Goal: Entertainment & Leisure: Browse casually

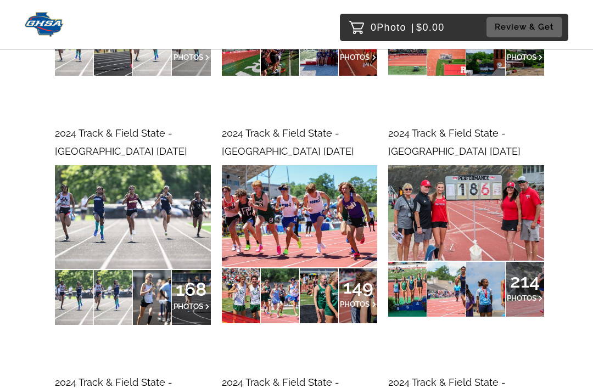
scroll to position [9482, 0]
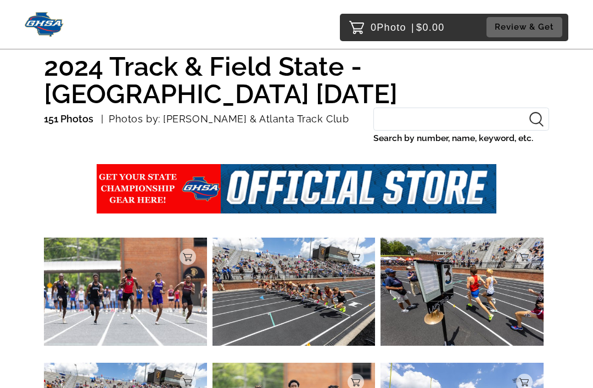
scroll to position [145, 0]
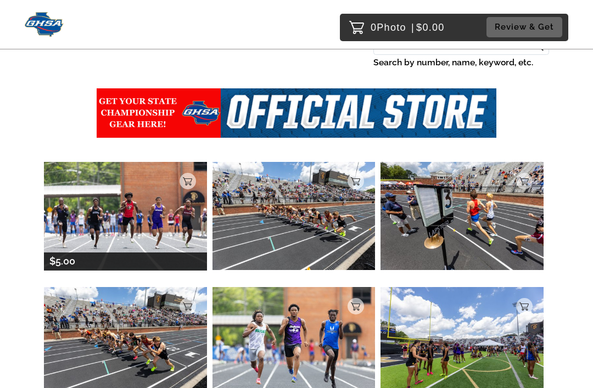
click at [151, 226] on img at bounding box center [125, 216] width 163 height 109
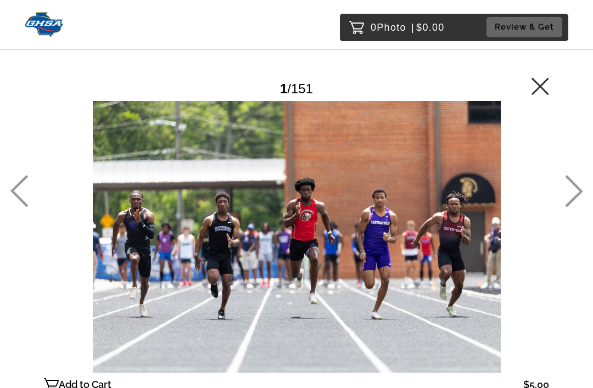
click at [579, 202] on icon at bounding box center [574, 191] width 18 height 32
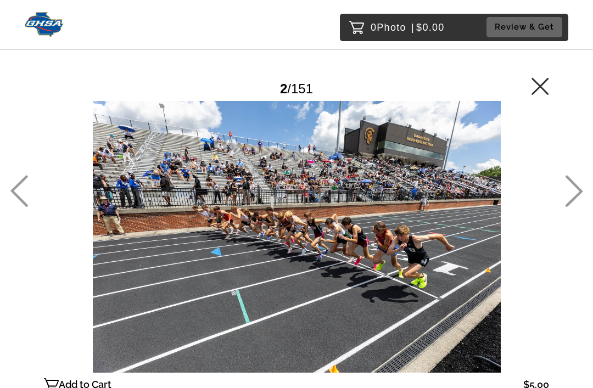
click at [578, 207] on icon at bounding box center [574, 192] width 18 height 32
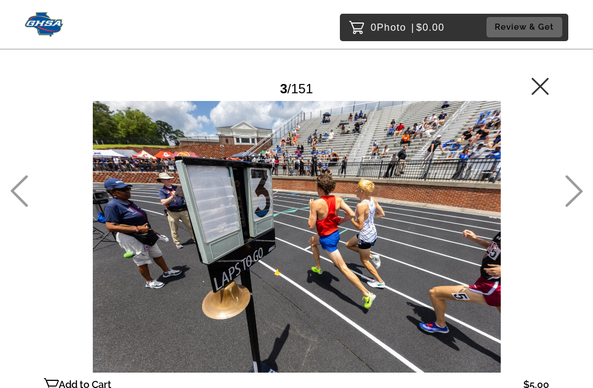
click at [581, 207] on icon at bounding box center [574, 191] width 18 height 32
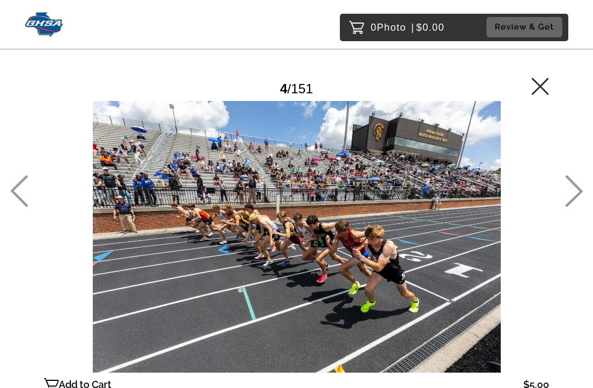
click at [581, 205] on icon at bounding box center [574, 191] width 18 height 32
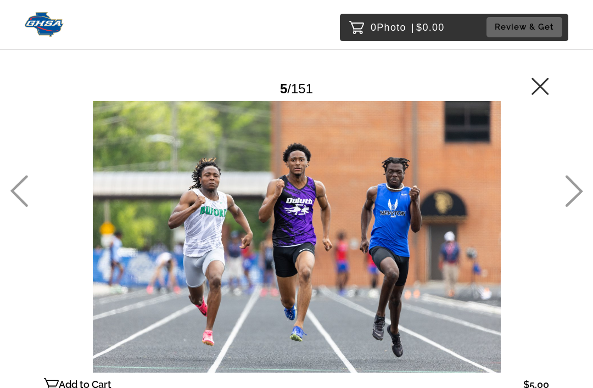
click at [580, 204] on icon at bounding box center [574, 191] width 18 height 32
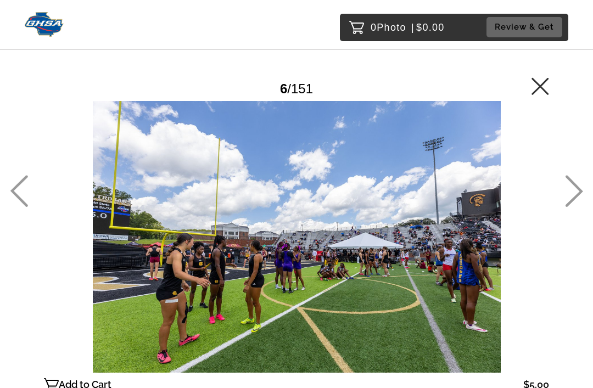
click at [578, 206] on icon at bounding box center [574, 192] width 18 height 32
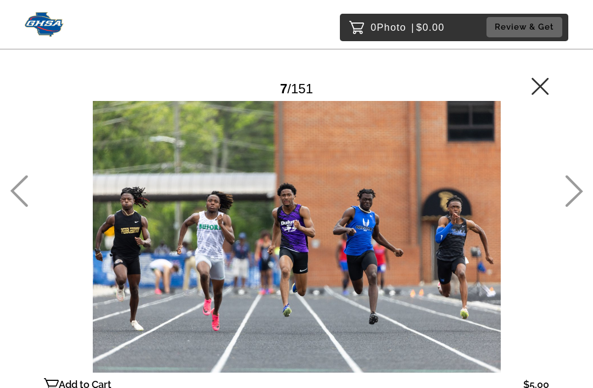
click at [582, 199] on icon at bounding box center [574, 191] width 18 height 32
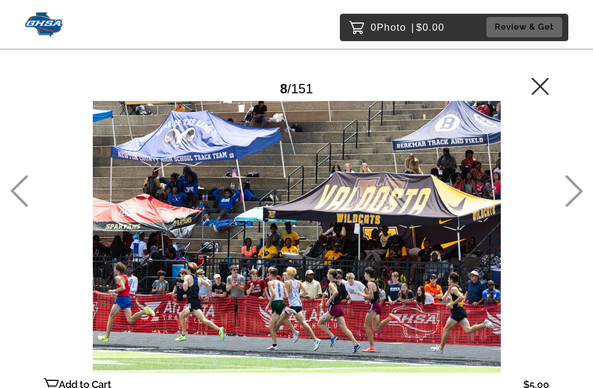
click at [575, 207] on icon at bounding box center [574, 191] width 18 height 32
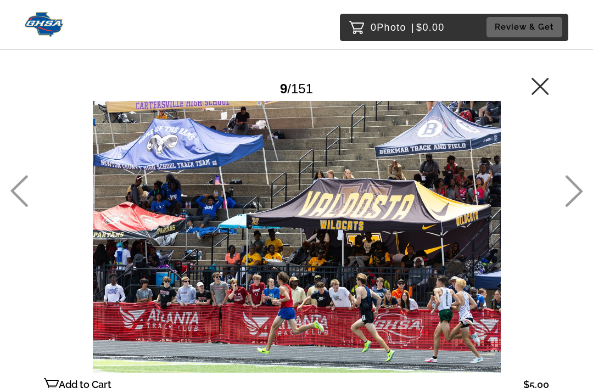
click at [579, 207] on icon at bounding box center [574, 192] width 18 height 32
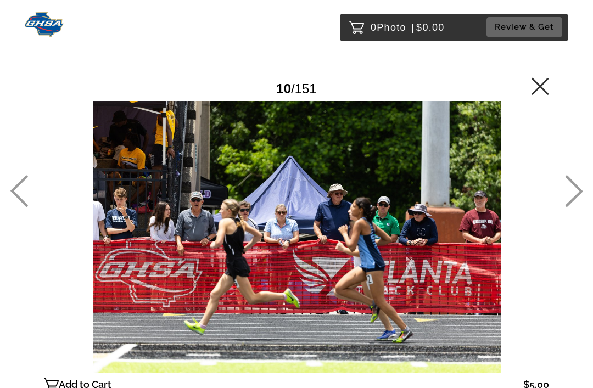
click at [580, 207] on icon at bounding box center [574, 192] width 18 height 32
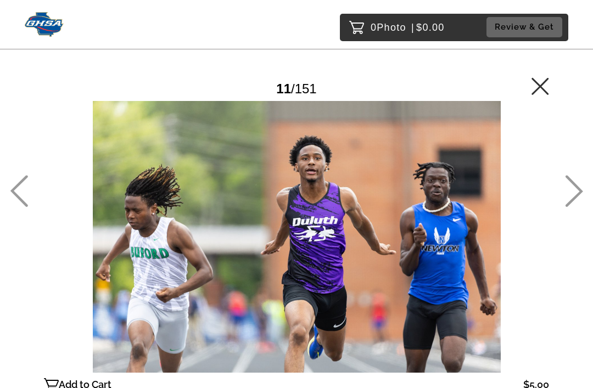
click at [582, 207] on icon at bounding box center [574, 191] width 18 height 32
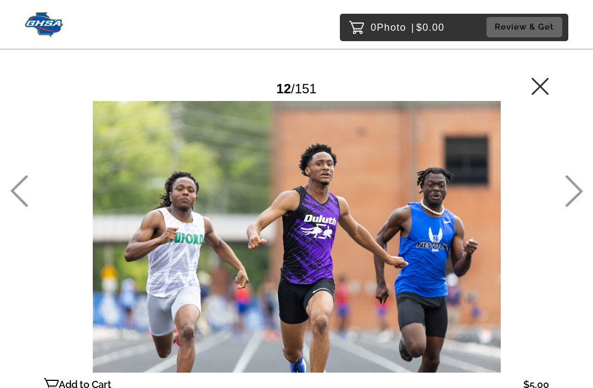
click at [581, 207] on icon at bounding box center [574, 192] width 18 height 32
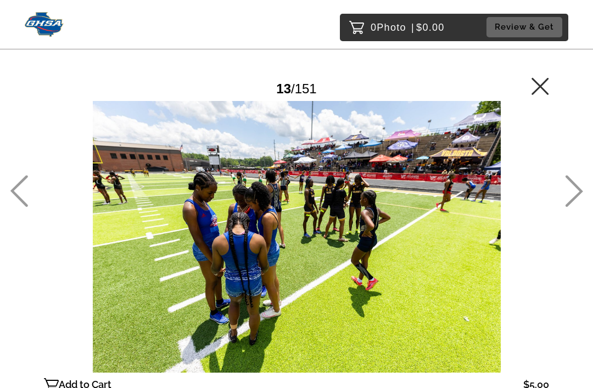
click at [581, 205] on icon at bounding box center [574, 191] width 18 height 32
